Goal: Task Accomplishment & Management: Complete application form

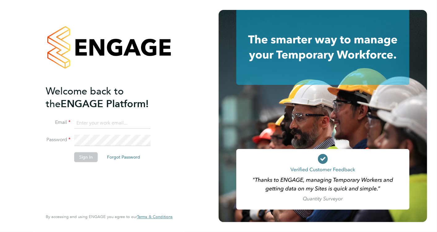
type input "[EMAIL_ADDRESS][PERSON_NAME][DOMAIN_NAME]"
click at [81, 156] on button "Sign In" at bounding box center [86, 157] width 24 height 10
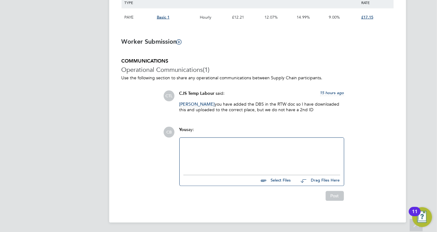
scroll to position [463, 0]
click at [213, 153] on div at bounding box center [262, 154] width 157 height 27
click at [282, 176] on input "file" at bounding box center [294, 179] width 93 height 9
type input "C:\fakepath\Uzoma Passport.jpg"
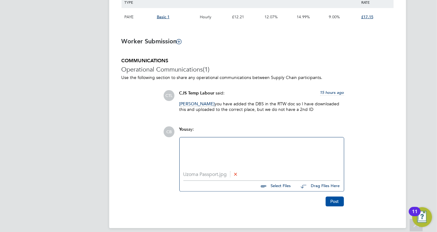
click at [336, 200] on button "Post" at bounding box center [335, 202] width 18 height 10
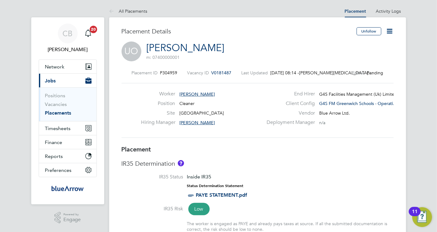
click at [195, 47] on link "[PERSON_NAME]" at bounding box center [186, 48] width 78 height 12
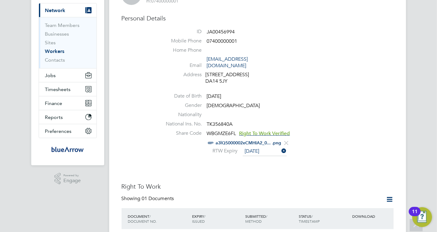
scroll to position [137, 0]
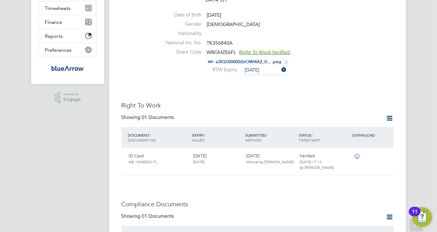
click at [388, 114] on icon at bounding box center [390, 118] width 8 height 8
click at [357, 125] on li "Add Right To Work Document" at bounding box center [356, 126] width 75 height 9
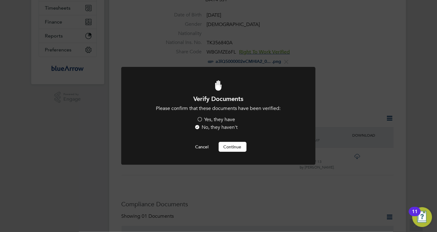
scroll to position [0, 0]
click at [201, 118] on label "Yes, they have" at bounding box center [216, 119] width 38 height 7
click at [0, 0] on input "Yes, they have" at bounding box center [0, 0] width 0 height 0
click at [232, 152] on div at bounding box center [218, 116] width 194 height 98
click at [230, 148] on button "Continue" at bounding box center [233, 147] width 28 height 10
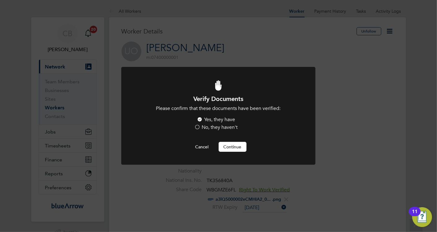
scroll to position [137, 0]
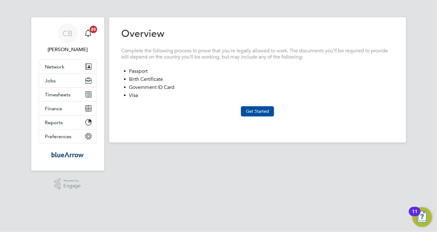
click at [262, 113] on button "Get Started" at bounding box center [257, 111] width 33 height 10
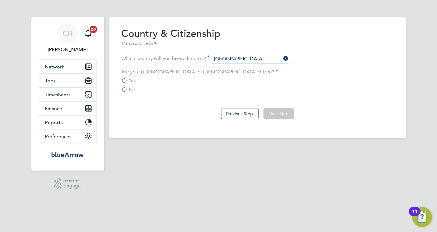
click at [124, 89] on label "No" at bounding box center [129, 90] width 14 height 6
click at [0, 0] on input "No" at bounding box center [0, 0] width 0 height 0
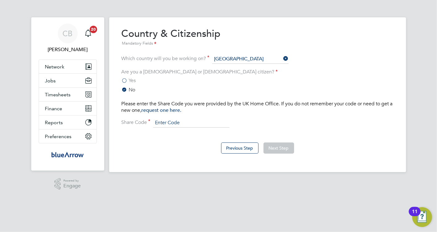
click at [190, 119] on input at bounding box center [191, 122] width 76 height 9
paste input "WBGMZE6FL"
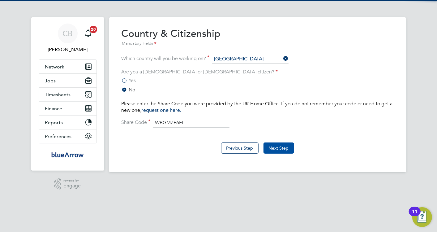
type input "WBGMZE6FL"
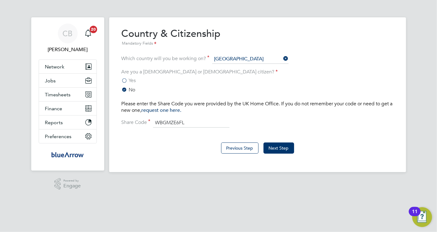
click at [279, 146] on button "Next Step" at bounding box center [279, 147] width 31 height 11
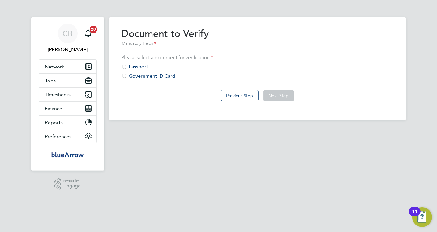
click at [124, 68] on div at bounding box center [125, 67] width 6 height 6
click at [286, 95] on button "Next Step" at bounding box center [279, 95] width 31 height 11
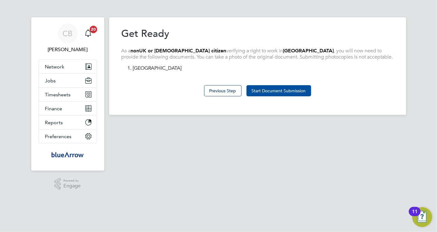
click at [291, 90] on button "Start Document Submission" at bounding box center [279, 90] width 65 height 11
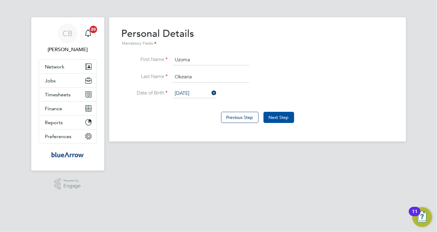
click at [280, 115] on button "Next Step" at bounding box center [279, 117] width 31 height 11
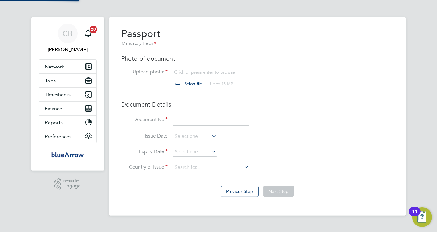
scroll to position [8, 77]
click at [192, 113] on div "Passport Mandatory Fields Photo of document Upload photo: Click or press enter …" at bounding box center [258, 102] width 272 height 151
click at [190, 119] on input at bounding box center [211, 120] width 76 height 11
type input "B03260532"
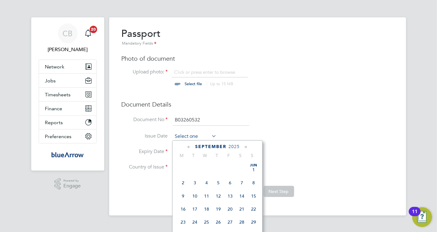
scroll to position [239, 0]
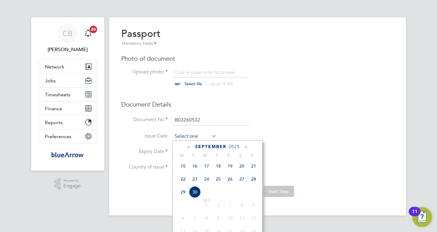
click at [195, 135] on input at bounding box center [195, 136] width 44 height 9
click at [234, 143] on div "[DATE] M T W T F S S [DATE] 2 3 4 5 6 7 8 9 10 11 12 13 14 15 16 17 18 19 20 21…" at bounding box center [217, 195] width 90 height 111
click at [235, 147] on span "2025" at bounding box center [234, 146] width 11 height 5
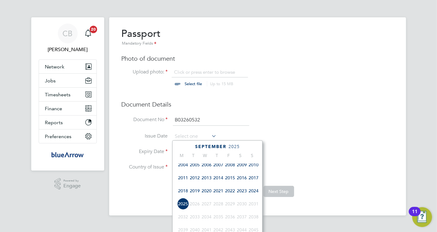
click at [252, 193] on span "2024" at bounding box center [254, 191] width 12 height 12
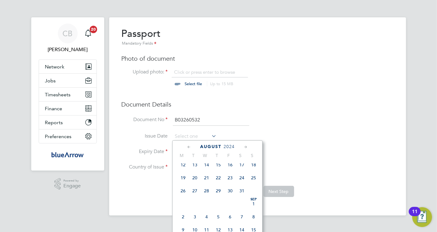
click at [189, 146] on icon at bounding box center [189, 147] width 6 height 7
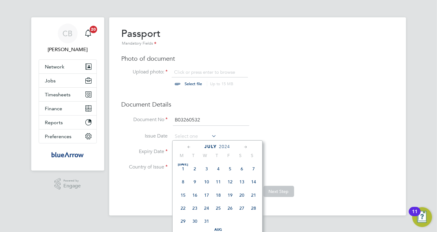
click at [189, 146] on icon at bounding box center [189, 147] width 6 height 7
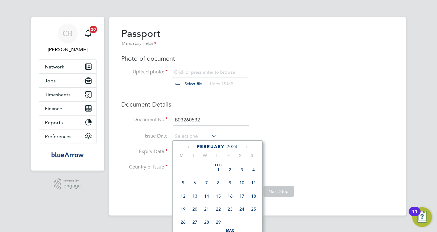
click at [244, 146] on icon at bounding box center [246, 147] width 6 height 7
click at [196, 222] on span "26" at bounding box center [195, 221] width 12 height 12
type input "[DATE]"
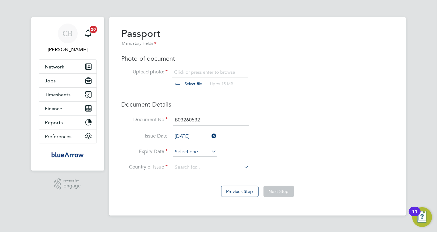
scroll to position [239, 0]
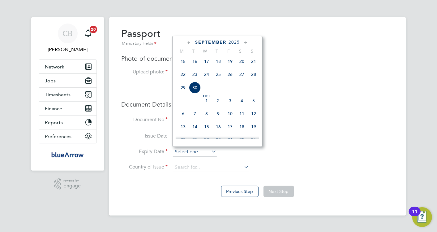
click at [178, 150] on input at bounding box center [195, 151] width 44 height 9
click at [230, 41] on span "2025" at bounding box center [234, 42] width 11 height 5
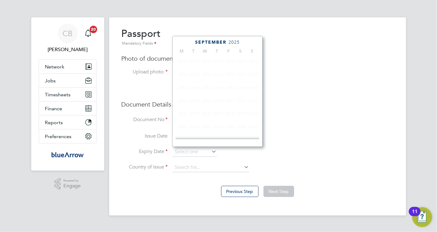
scroll to position [162, 0]
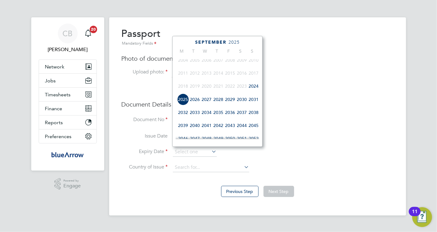
click at [232, 101] on span "2029" at bounding box center [230, 99] width 12 height 12
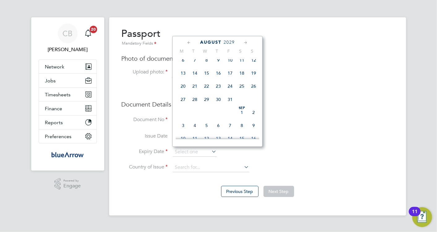
click at [188, 41] on icon at bounding box center [189, 42] width 6 height 7
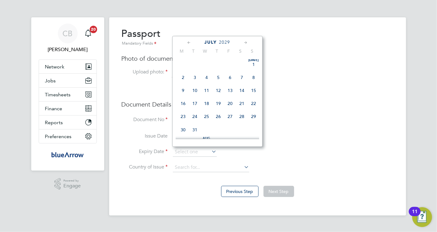
click at [188, 41] on icon at bounding box center [189, 42] width 6 height 7
click at [252, 105] on span "25" at bounding box center [254, 104] width 12 height 12
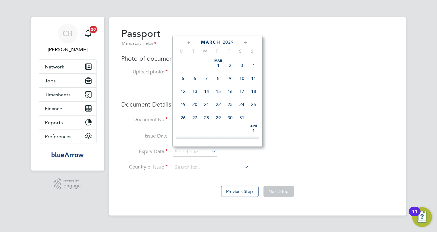
type input "[DATE]"
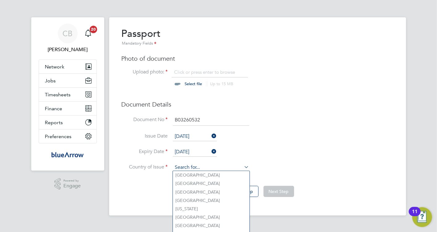
click at [197, 165] on input at bounding box center [211, 167] width 76 height 9
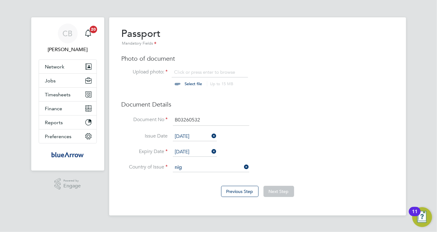
click at [189, 184] on li "Nig eria" at bounding box center [211, 183] width 77 height 8
type input "[GEOGRAPHIC_DATA]"
click at [193, 81] on input "file" at bounding box center [199, 78] width 97 height 19
type input "C:\fakepath\Uzoma Passport.jpg"
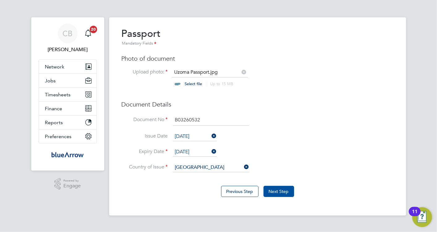
click at [283, 191] on button "Next Step" at bounding box center [279, 191] width 31 height 11
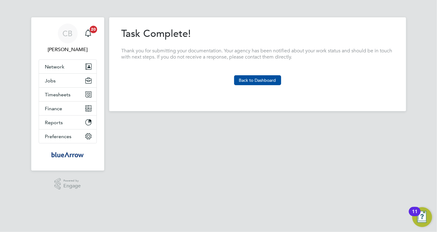
click at [262, 77] on button "Back to Dashboard" at bounding box center [257, 80] width 47 height 10
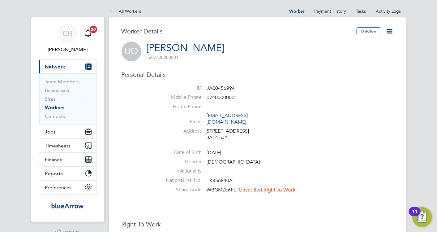
click at [252, 187] on span "Unverified Right To Work" at bounding box center [268, 190] width 56 height 6
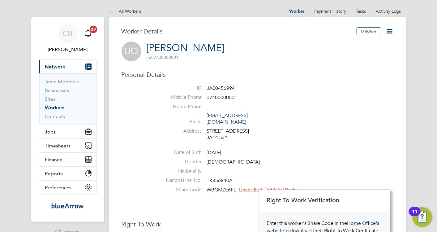
scroll to position [103, 0]
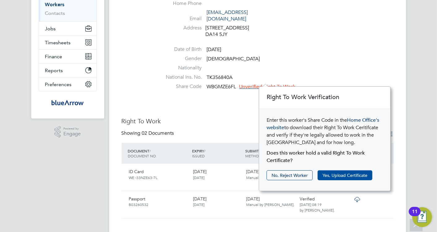
click at [350, 173] on button "Yes, Upload Certificate" at bounding box center [345, 175] width 55 height 10
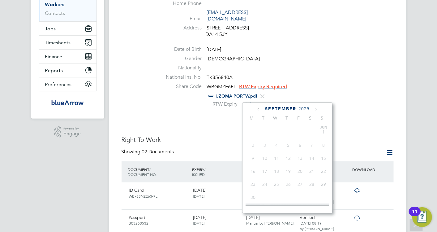
scroll to position [239, 0]
click at [264, 100] on input at bounding box center [265, 104] width 44 height 9
click at [304, 107] on span "2025" at bounding box center [304, 108] width 11 height 5
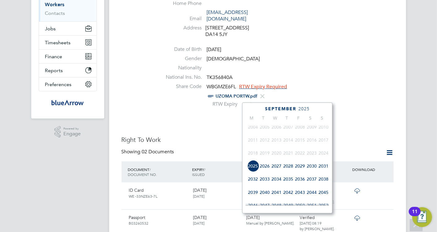
click at [276, 170] on span "2027" at bounding box center [277, 166] width 12 height 12
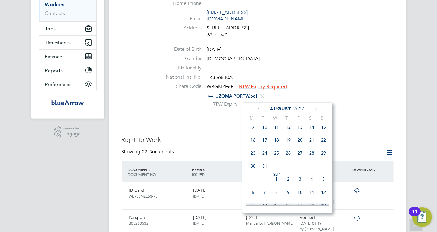
click at [259, 110] on icon at bounding box center [259, 109] width 6 height 7
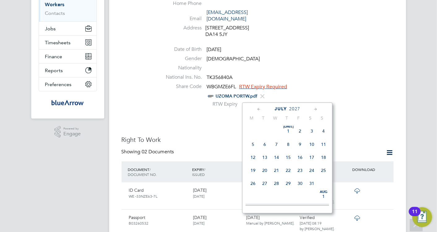
click at [259, 110] on icon at bounding box center [259, 109] width 6 height 7
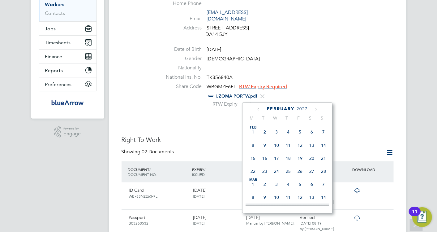
click at [259, 110] on icon at bounding box center [259, 109] width 6 height 7
click at [290, 171] on span "21" at bounding box center [289, 171] width 12 height 12
type input "[DATE]"
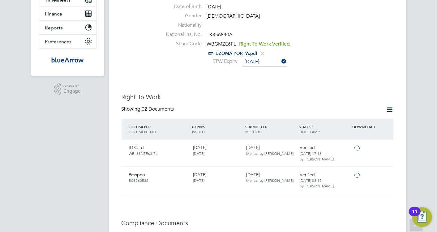
scroll to position [241, 0]
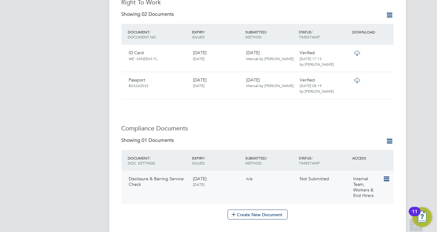
click at [387, 175] on icon at bounding box center [386, 178] width 6 height 7
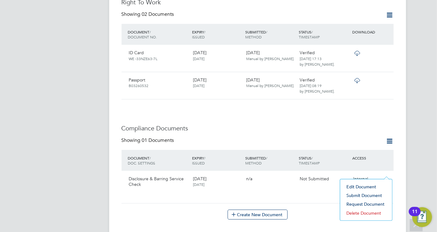
click at [365, 195] on li "Submit Document" at bounding box center [367, 195] width 46 height 9
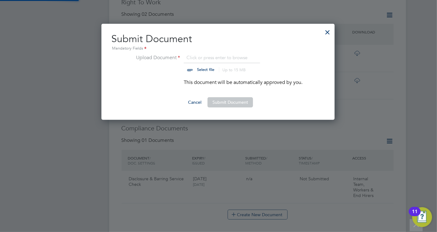
scroll to position [96, 234]
click at [197, 71] on input "file" at bounding box center [211, 63] width 97 height 19
type input "C:\fakepath\a3lQ5000002eCMHIA2_003Q500000TPj7jIAD_uzona DBS.png"
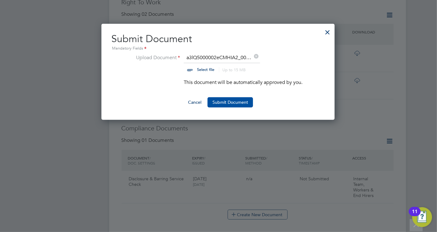
click at [224, 100] on button "Submit Document" at bounding box center [231, 102] width 46 height 10
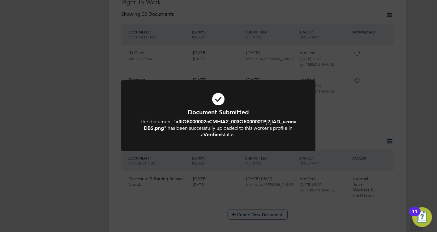
click at [361, 120] on div "Document Submitted The document " a3lQ5000002eCMHIA2_003Q500000TPj7jIAD_uzona D…" at bounding box center [218, 116] width 437 height 232
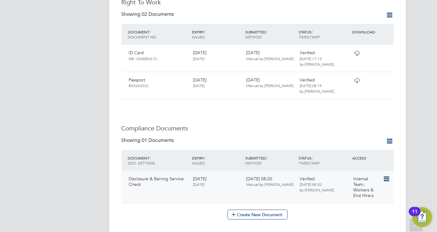
click at [385, 175] on icon at bounding box center [386, 178] width 6 height 7
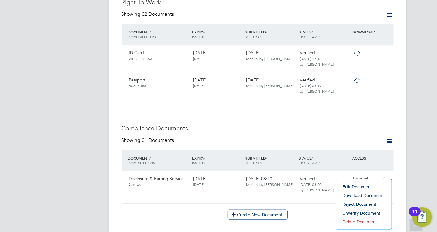
click at [354, 111] on div "Worker Details Unfollow UO Uzoma Okeana m: 07400000001 Personal Details ID JA00…" at bounding box center [258, 170] width 272 height 767
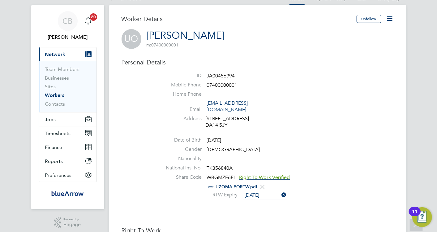
scroll to position [0, 0]
